Goal: Submit feedback/report problem

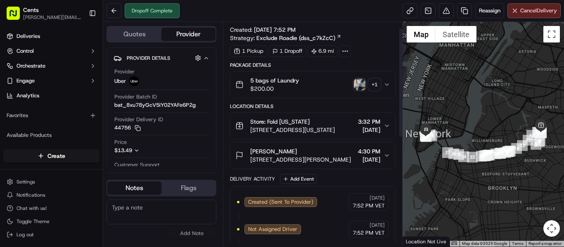
scroll to position [12, 0]
click at [354, 85] on img "button" at bounding box center [360, 85] width 12 height 12
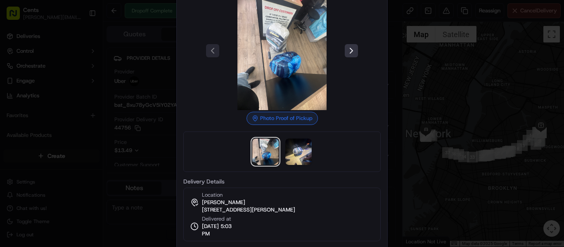
click at [352, 50] on button at bounding box center [351, 50] width 13 height 13
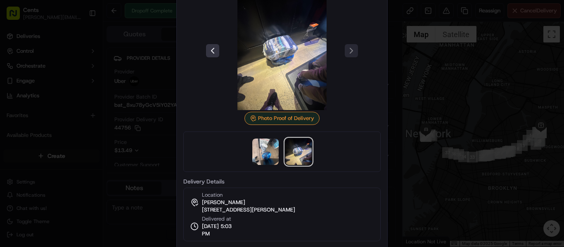
click at [212, 49] on button at bounding box center [212, 50] width 13 height 13
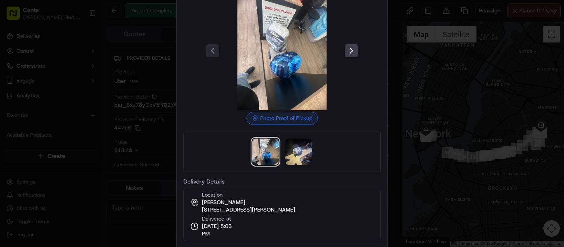
click at [453, 104] on div at bounding box center [282, 123] width 564 height 247
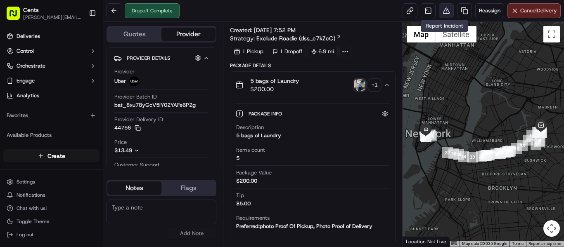
click at [447, 7] on button at bounding box center [446, 10] width 15 height 15
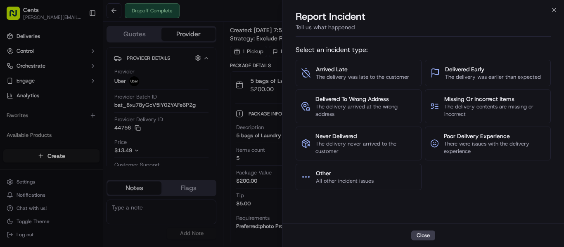
drag, startPoint x: 484, startPoint y: 71, endPoint x: 482, endPoint y: 32, distance: 39.3
click at [482, 32] on div "Report Incident Tell us what happened Select an incident type: Arrived Late The…" at bounding box center [423, 128] width 282 height 237
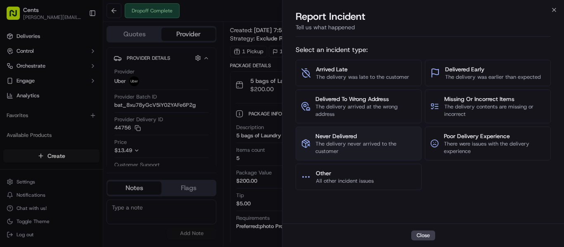
click at [375, 148] on span "The delivery never arrived to the customer" at bounding box center [365, 147] width 101 height 15
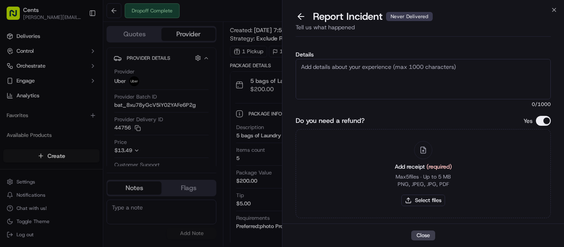
click at [334, 83] on textarea "Details" at bounding box center [423, 79] width 255 height 40
paste textarea "Hello Nash Team, We have a missing laundry case. Despite checking with the laun…"
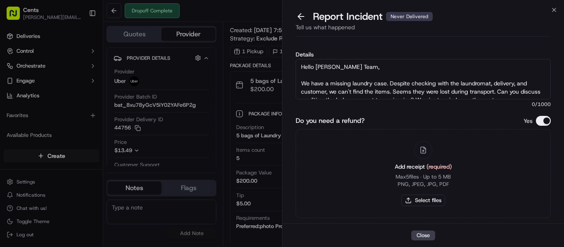
scroll to position [29, 0]
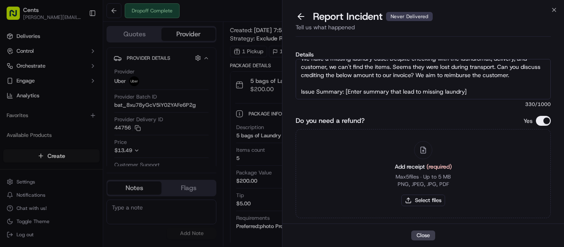
drag, startPoint x: 478, startPoint y: 83, endPoint x: 348, endPoint y: 84, distance: 130.5
click at [348, 84] on textarea "Hello Nash Team, We have a missing laundry case. Despite checking with the laun…" at bounding box center [423, 79] width 255 height 40
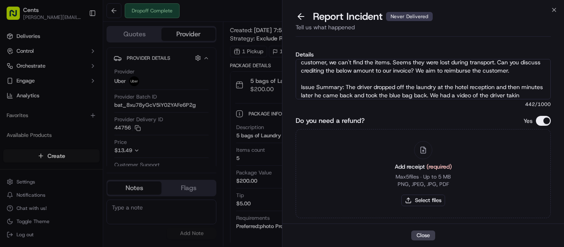
scroll to position [38, 0]
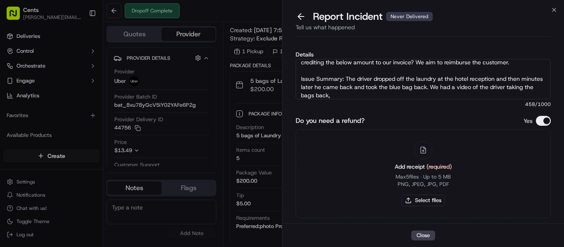
click at [344, 89] on textarea "Hello Nash Team, We have a missing laundry case. Despite checking with the laun…" at bounding box center [423, 79] width 255 height 40
click at [370, 92] on textarea "Hello Nash Team, We have a missing laundry case. Despite checking with the laun…" at bounding box center [423, 79] width 255 height 40
drag, startPoint x: 370, startPoint y: 93, endPoint x: 346, endPoint y: 78, distance: 29.3
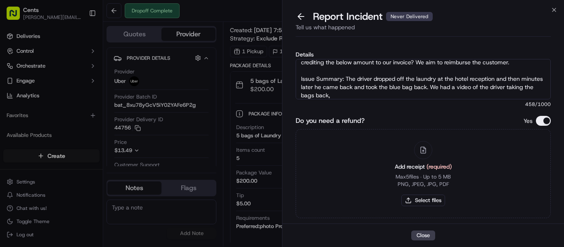
click at [346, 78] on textarea "Hello Nash Team, We have a missing laundry case. Despite checking with the laun…" at bounding box center [423, 79] width 255 height 40
paste textarea "but returned a few minutes later and took the blue bag back. There is video evi…"
type textarea "Hello [PERSON_NAME] Team, We have a missing laundry case. Despite checking with…"
click at [422, 203] on button "Select files" at bounding box center [423, 201] width 44 height 12
type input "C:\fakepath\Screenshot 2025-09-15 113303.png"
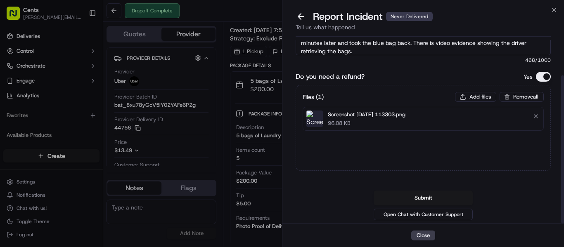
scroll to position [44, 0]
click at [425, 196] on button "Submit" at bounding box center [423, 198] width 99 height 15
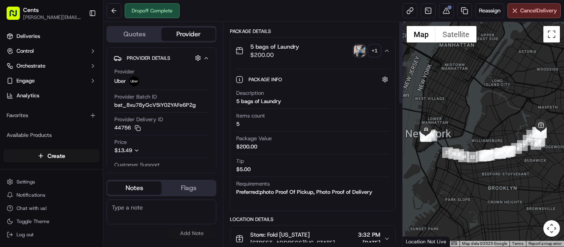
scroll to position [0, 0]
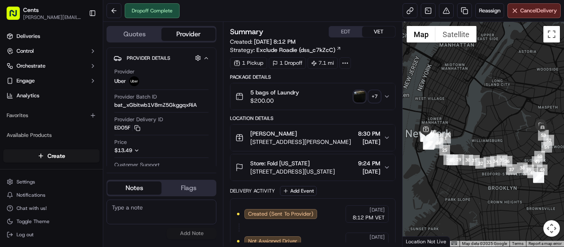
click at [358, 93] on img "button" at bounding box center [360, 97] width 12 height 12
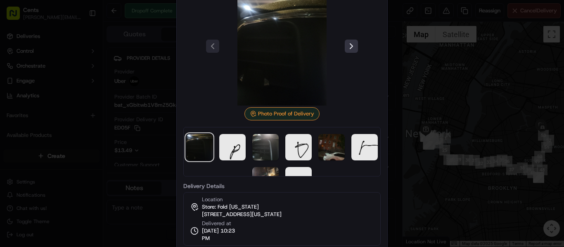
click at [349, 48] on button at bounding box center [351, 46] width 13 height 13
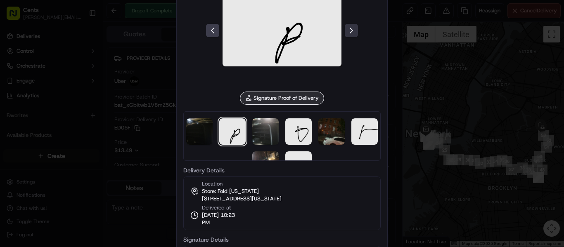
click at [351, 32] on button at bounding box center [351, 30] width 13 height 13
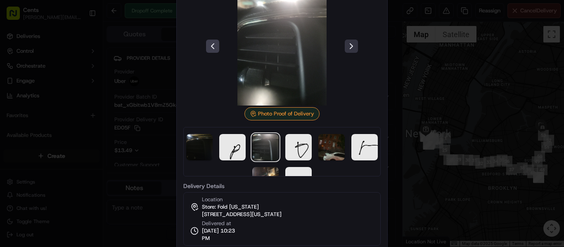
click at [353, 48] on button at bounding box center [351, 46] width 13 height 13
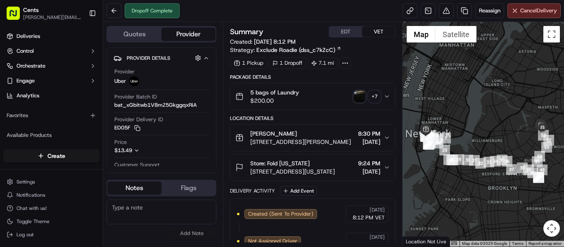
click at [360, 99] on img "button" at bounding box center [360, 97] width 12 height 12
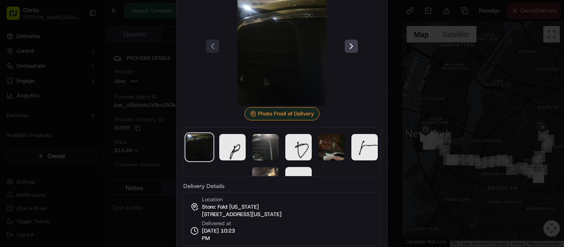
click at [343, 55] on div at bounding box center [281, 46] width 197 height 119
click at [354, 45] on button at bounding box center [351, 46] width 13 height 13
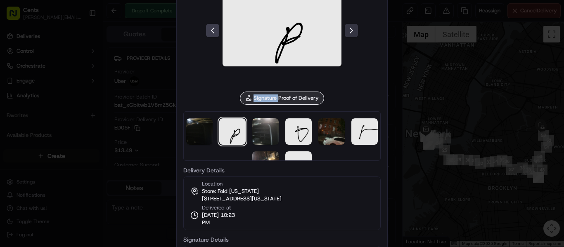
click at [354, 45] on div at bounding box center [281, 30] width 197 height 119
click at [353, 36] on button at bounding box center [351, 30] width 13 height 13
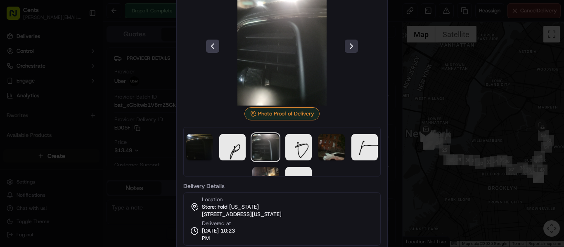
click at [349, 52] on button at bounding box center [351, 46] width 13 height 13
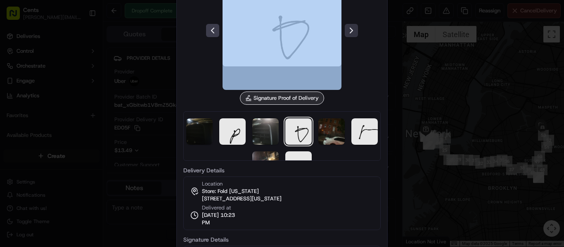
click at [349, 52] on div at bounding box center [281, 30] width 197 height 119
click at [354, 36] on button at bounding box center [351, 30] width 13 height 13
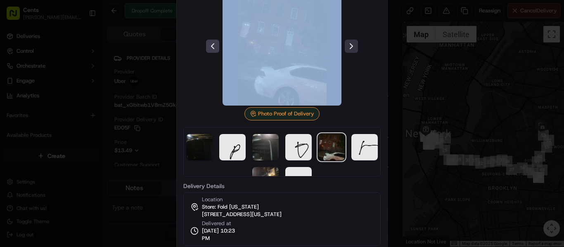
click at [354, 36] on div at bounding box center [281, 46] width 197 height 119
click at [355, 46] on button at bounding box center [351, 46] width 13 height 13
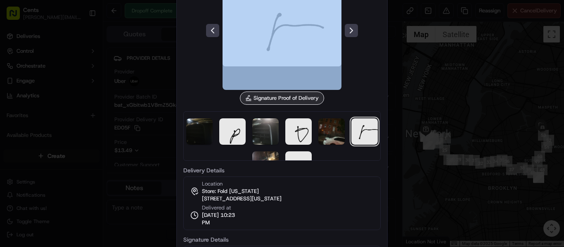
click at [370, 50] on div at bounding box center [281, 30] width 197 height 119
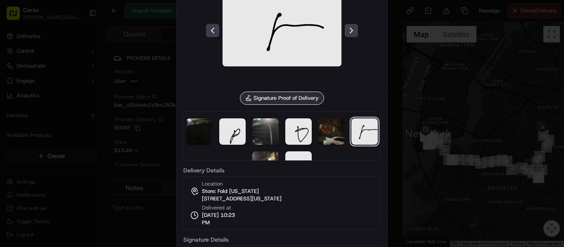
click at [413, 67] on div at bounding box center [282, 123] width 564 height 247
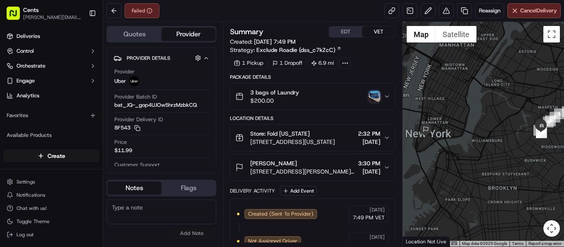
click at [370, 94] on img "button" at bounding box center [375, 97] width 12 height 12
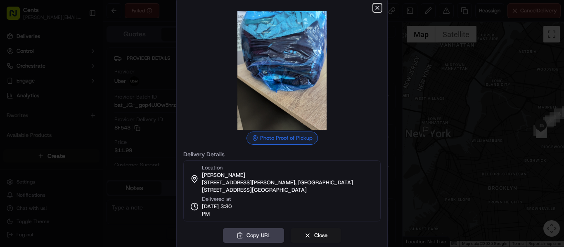
click at [380, 11] on icon "button" at bounding box center [377, 8] width 7 height 7
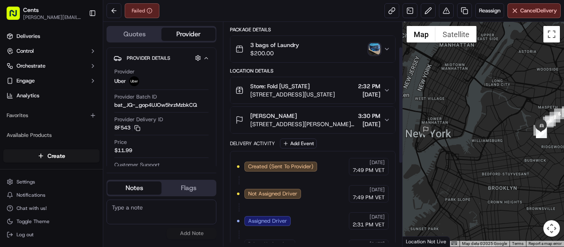
scroll to position [48, 0]
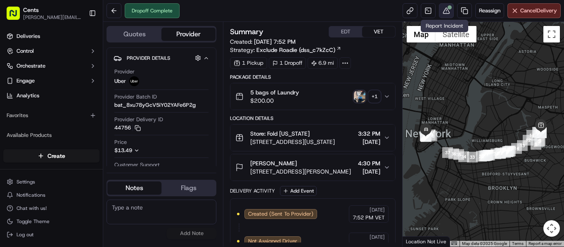
click at [445, 10] on button at bounding box center [446, 10] width 15 height 15
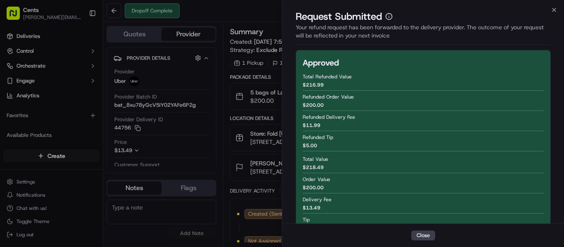
click at [559, 13] on div "Request Submitted Your refund request has been forwarded to the delivery provid…" at bounding box center [423, 29] width 282 height 38
click at [551, 12] on icon "button" at bounding box center [554, 10] width 7 height 7
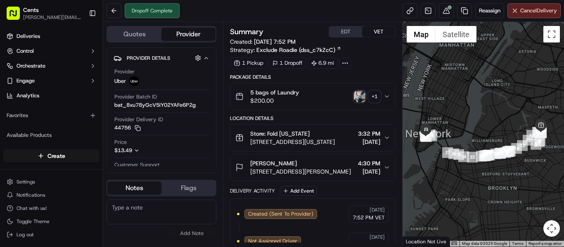
click at [359, 94] on img "button" at bounding box center [360, 97] width 12 height 12
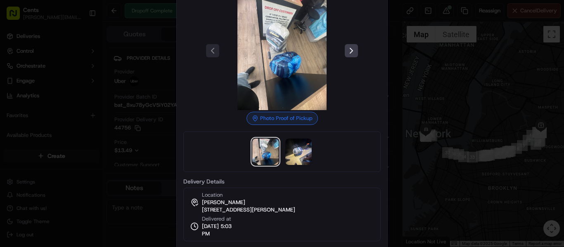
click at [346, 59] on div at bounding box center [281, 50] width 197 height 119
click at [354, 50] on button at bounding box center [351, 50] width 13 height 13
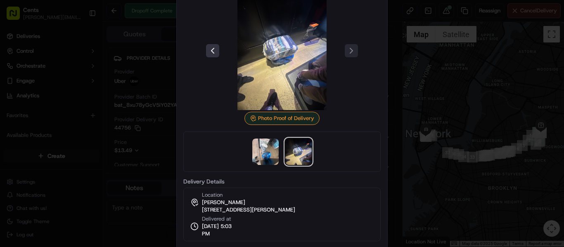
click at [209, 55] on button at bounding box center [212, 50] width 13 height 13
